Goal: Obtain resource: Download file/media

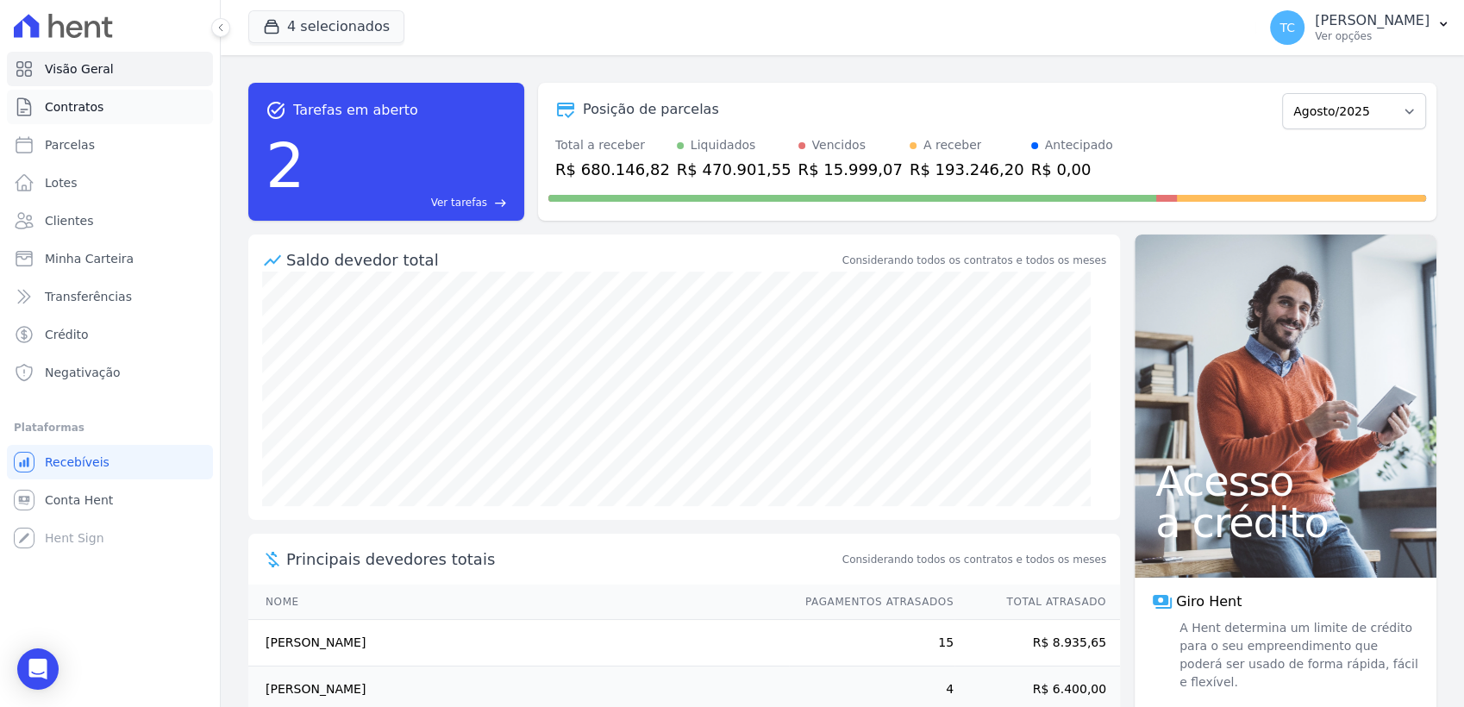
click at [80, 111] on span "Contratos" at bounding box center [74, 106] width 59 height 17
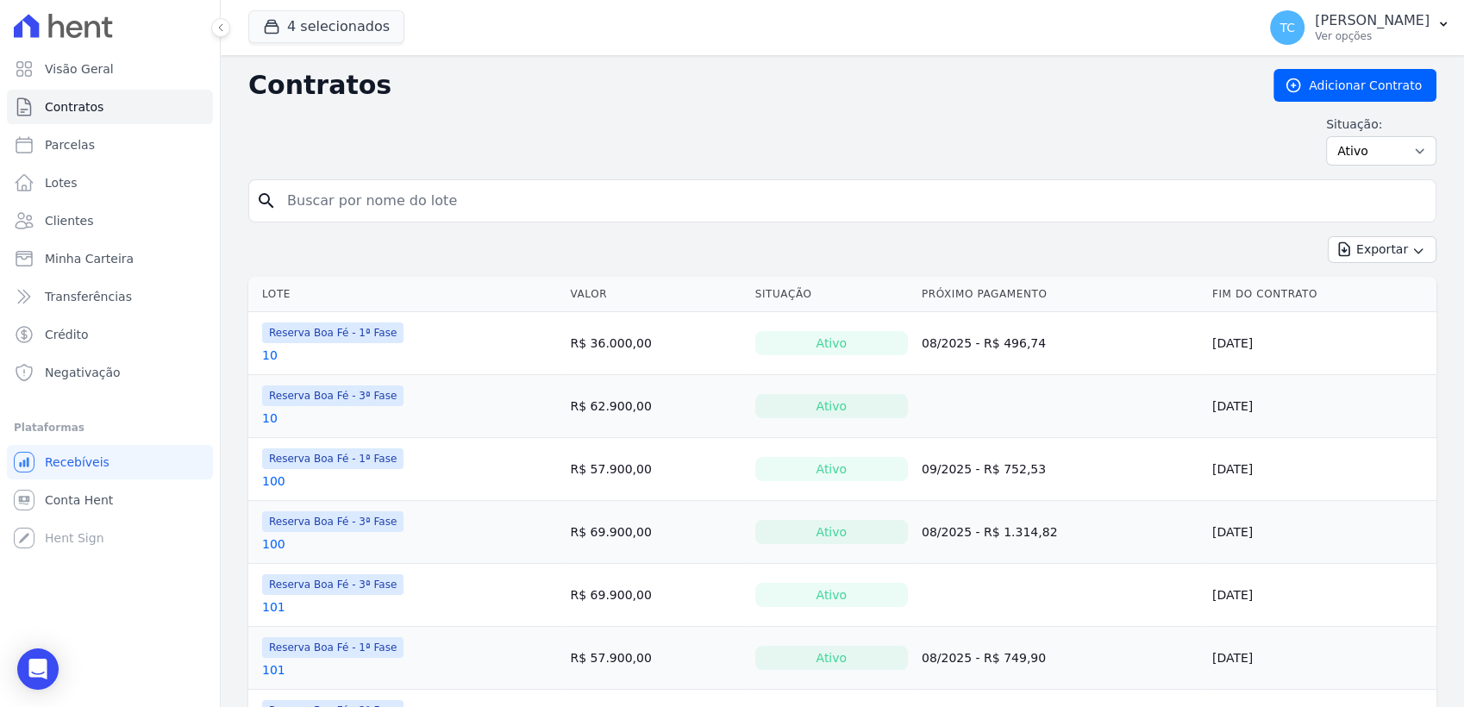
click at [456, 206] on input "search" at bounding box center [853, 201] width 1152 height 34
type input "16"
click at [334, 41] on button "4 selecionados" at bounding box center [326, 26] width 156 height 33
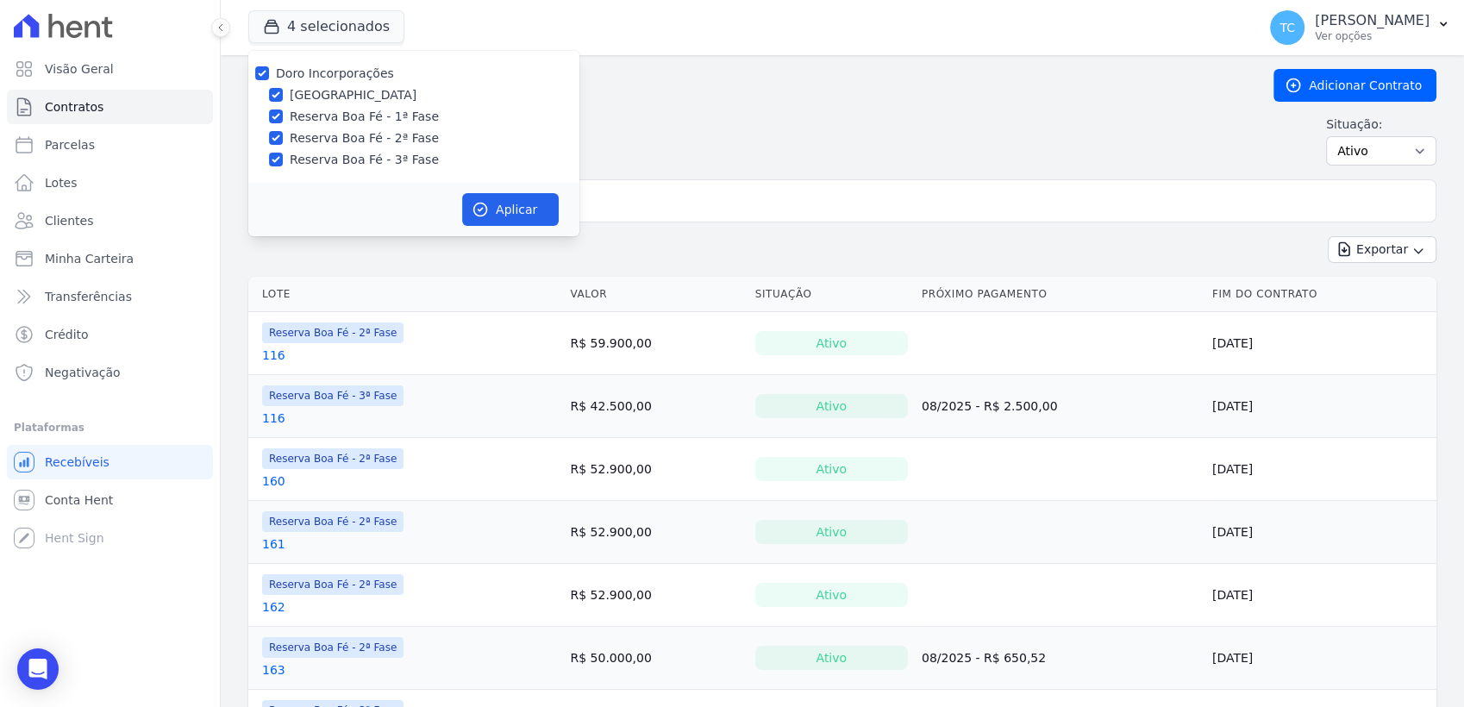
click at [303, 82] on div "Doro Incorporações" at bounding box center [335, 74] width 118 height 18
click at [267, 68] on input "Doro Incorporações" at bounding box center [262, 73] width 14 height 14
checkbox input "false"
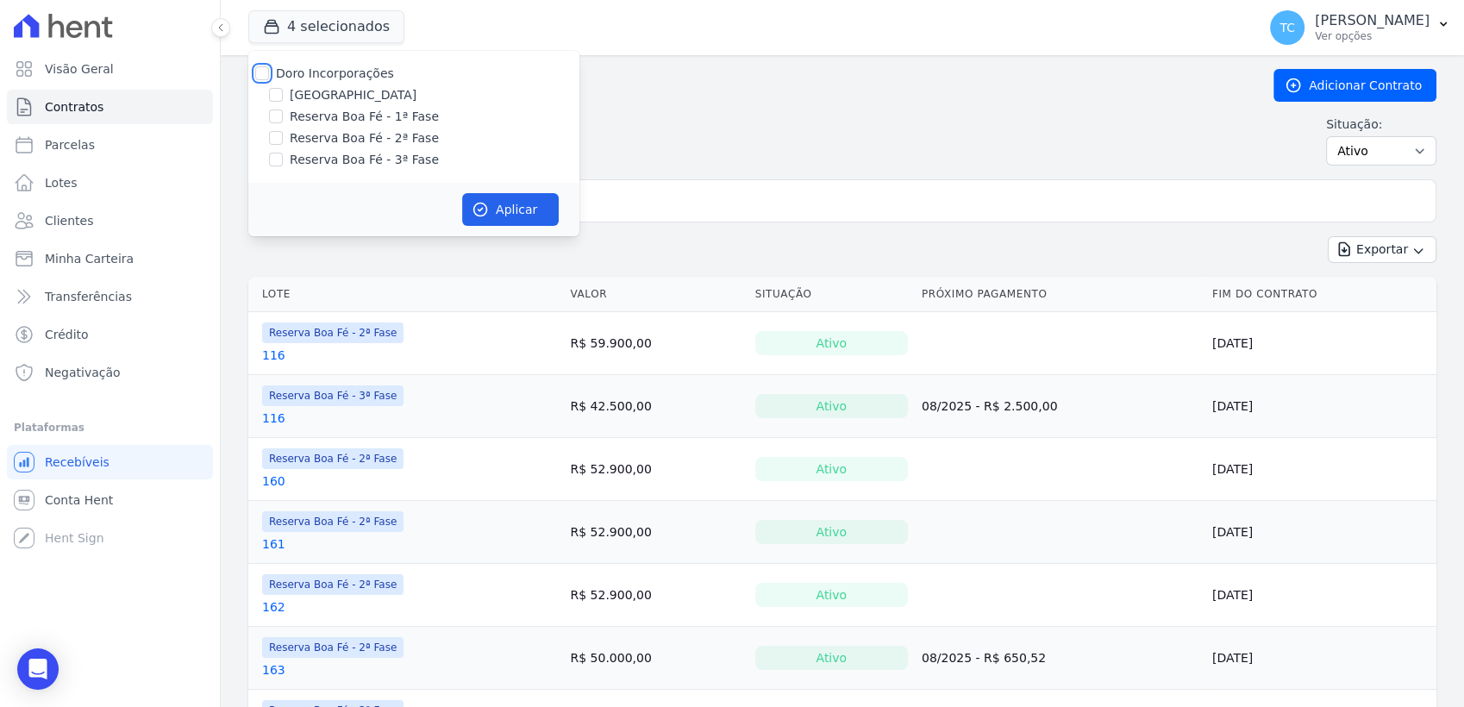
checkbox input "false"
click at [288, 155] on div "Reserva Boa Fé - 3ª Fase" at bounding box center [413, 160] width 331 height 18
click at [276, 160] on input "Reserva Boa Fé - 3ª Fase" at bounding box center [276, 160] width 14 height 14
checkbox input "true"
click at [500, 212] on button "Aplicar" at bounding box center [510, 209] width 97 height 33
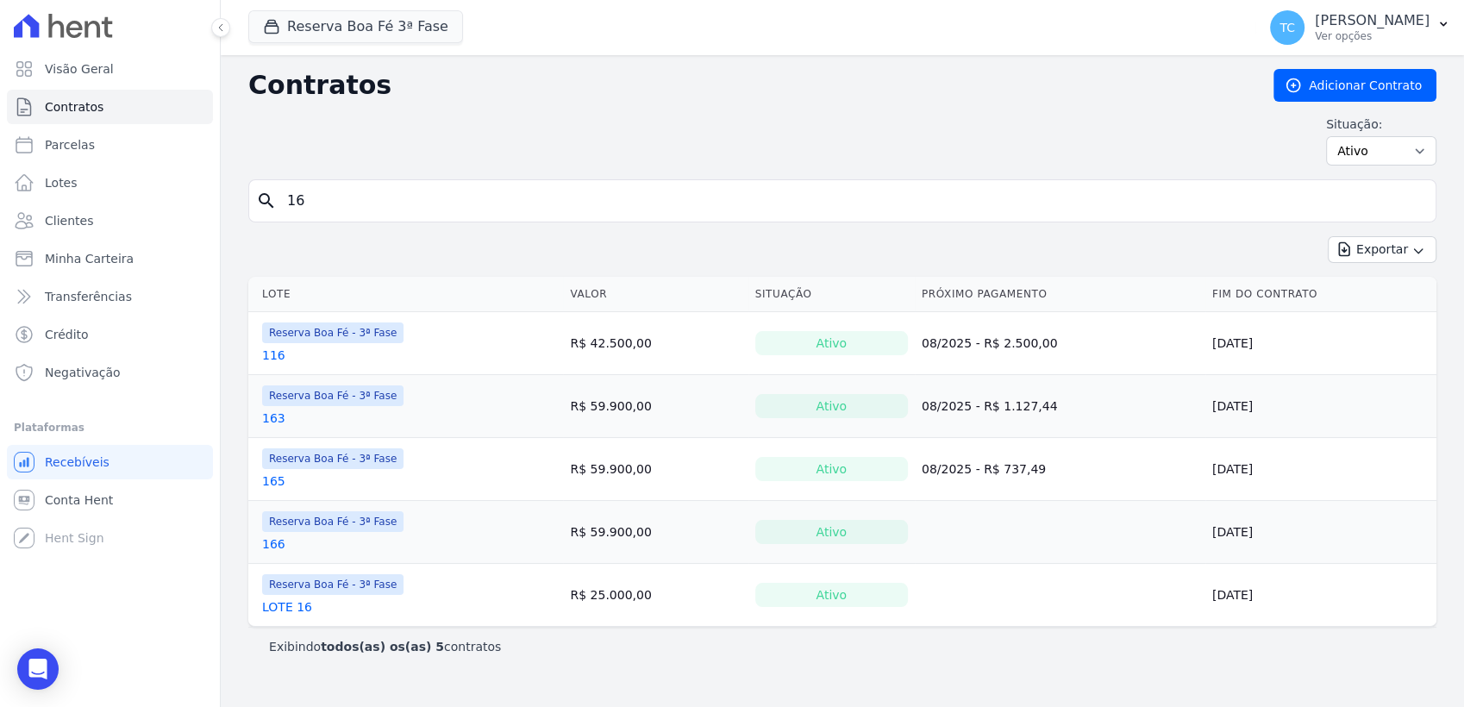
click at [287, 607] on link "LOTE 16" at bounding box center [287, 606] width 50 height 17
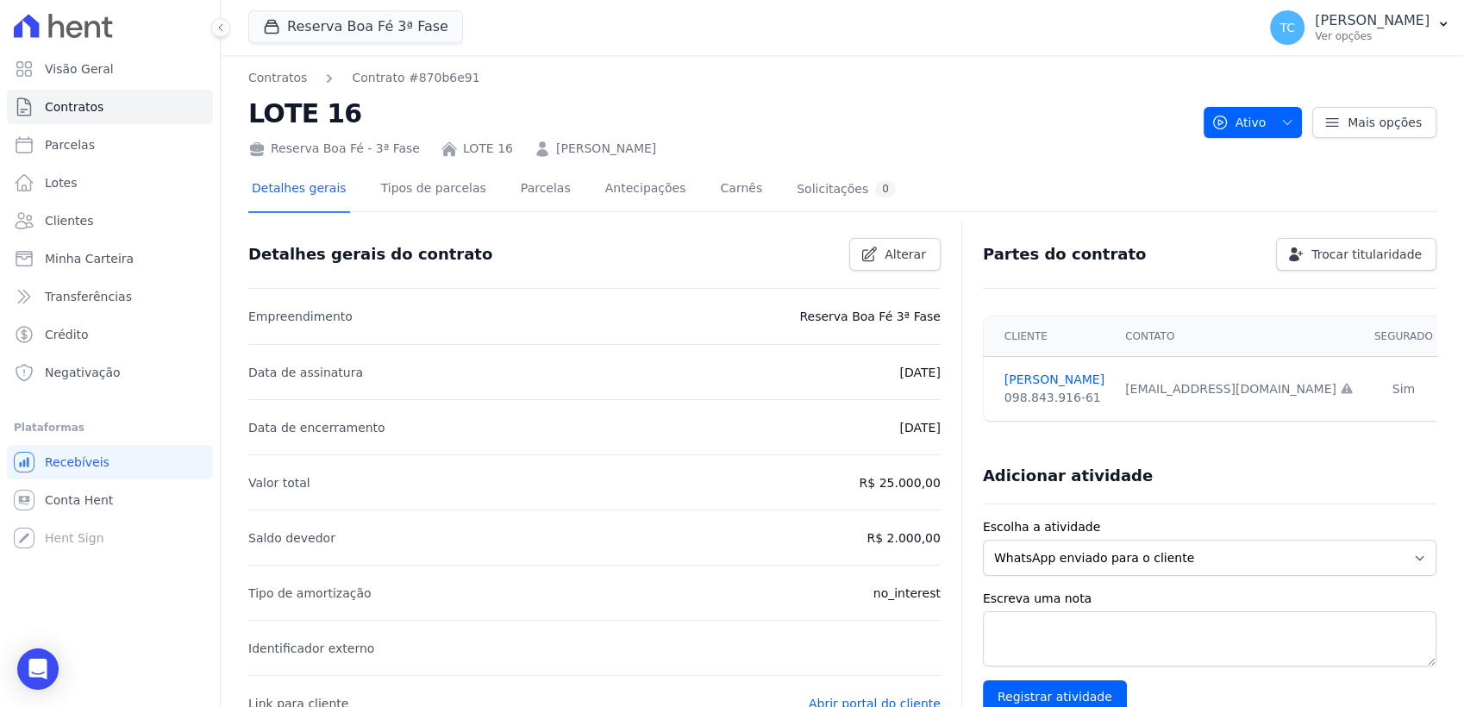
click at [905, 494] on li "Valor total R$ 25.000,00" at bounding box center [594, 481] width 692 height 55
copy p "25.000,00"
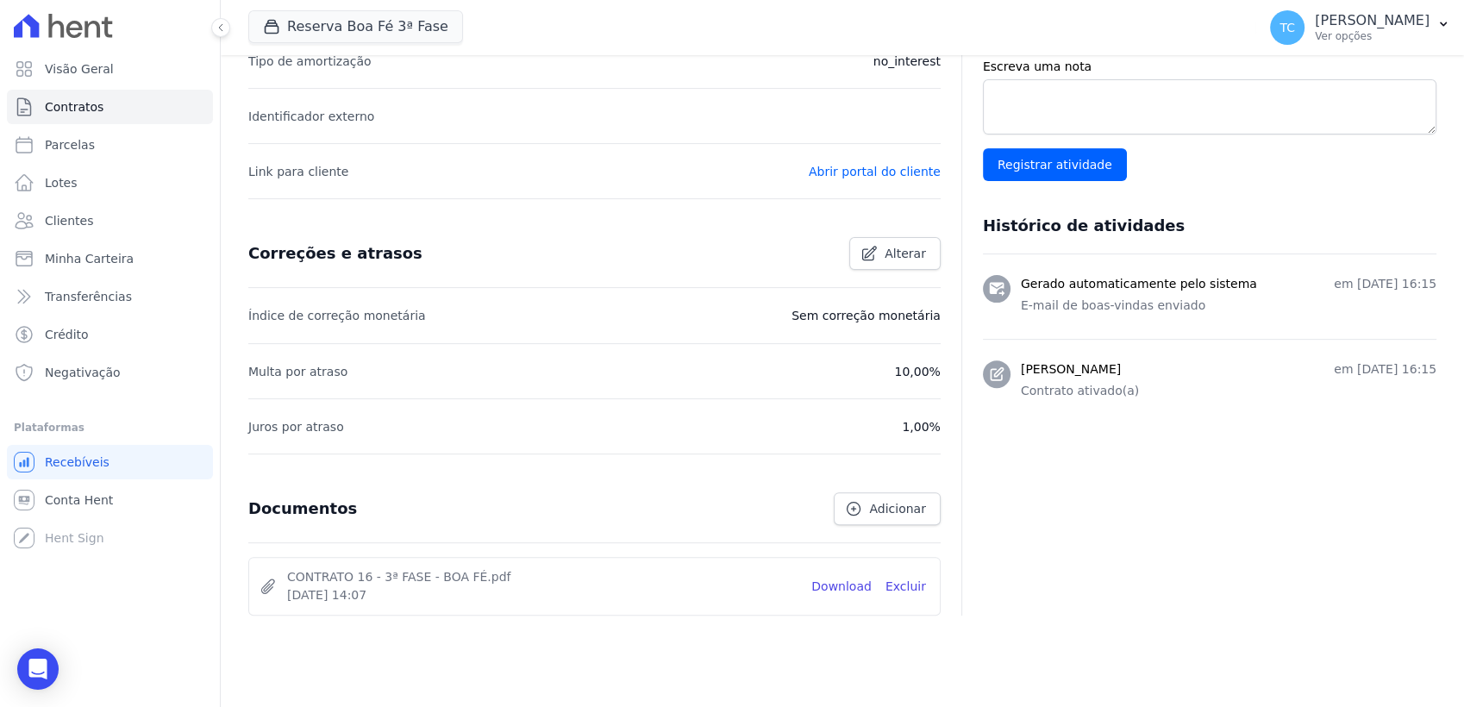
scroll to position [562, 0]
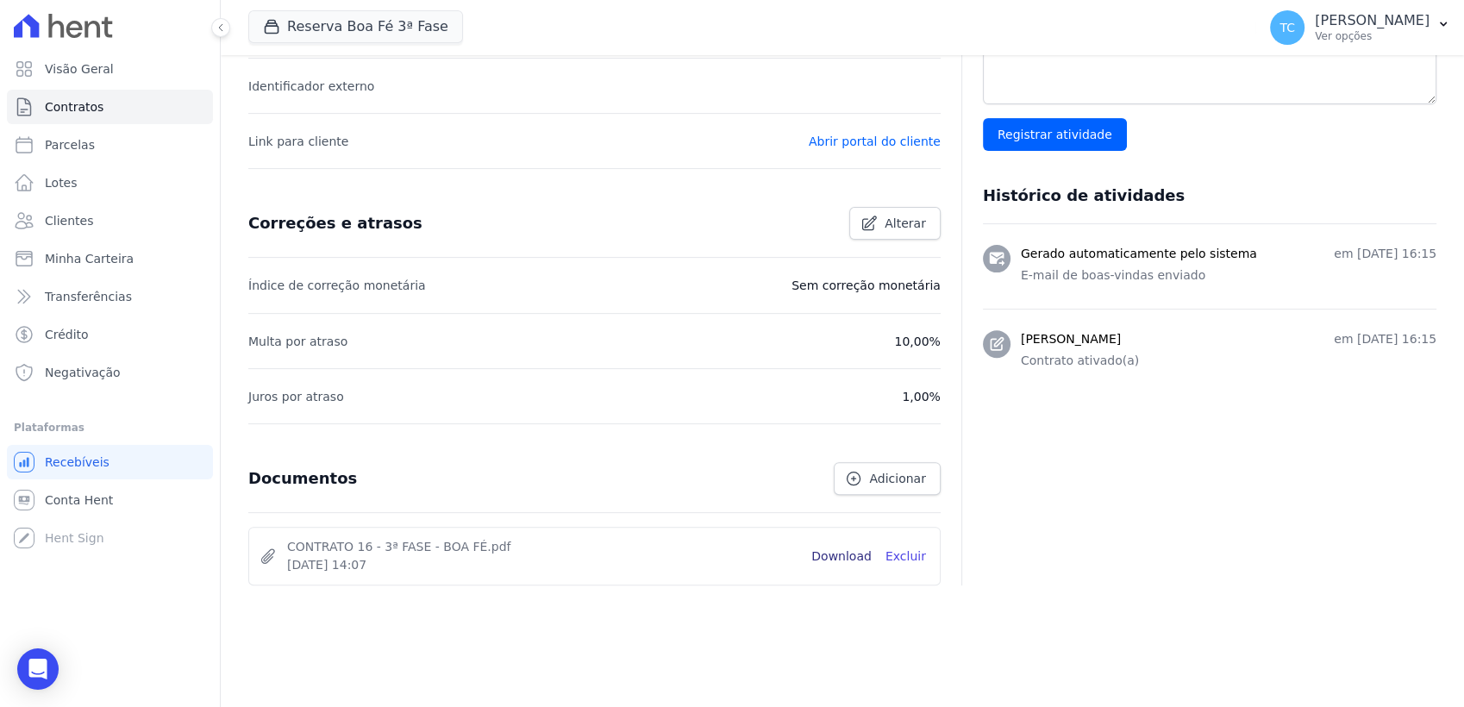
click at [855, 551] on link "Download" at bounding box center [841, 557] width 60 height 18
